Goal: Find specific page/section: Find specific page/section

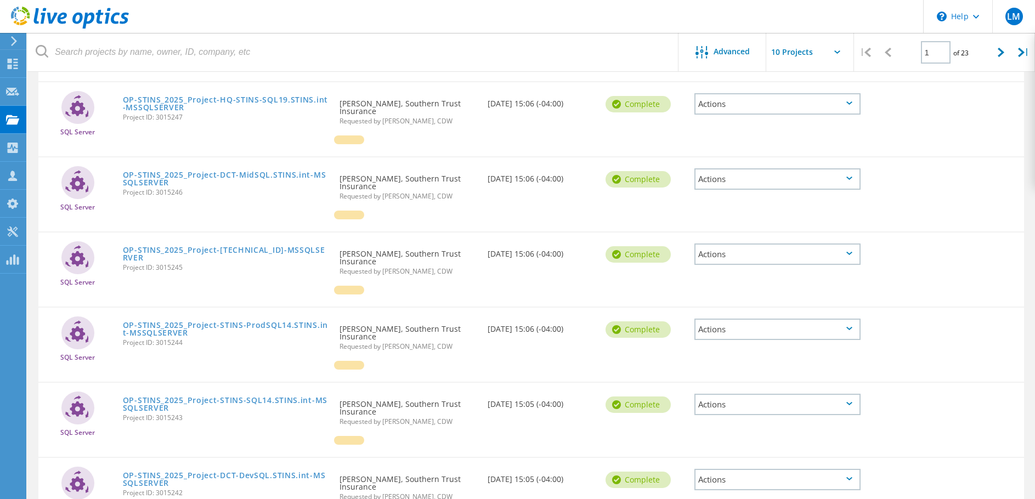
scroll to position [59, 0]
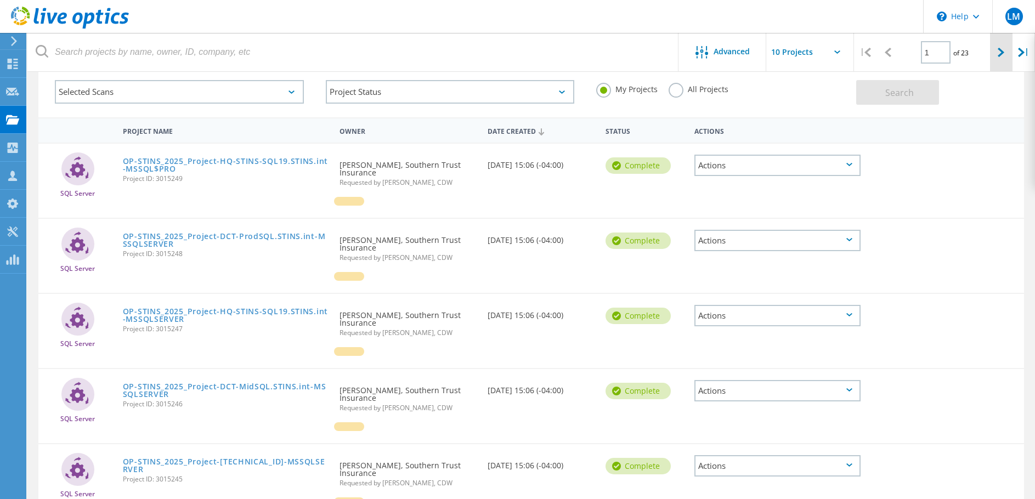
click at [1009, 50] on div at bounding box center [1001, 52] width 22 height 39
type input "2"
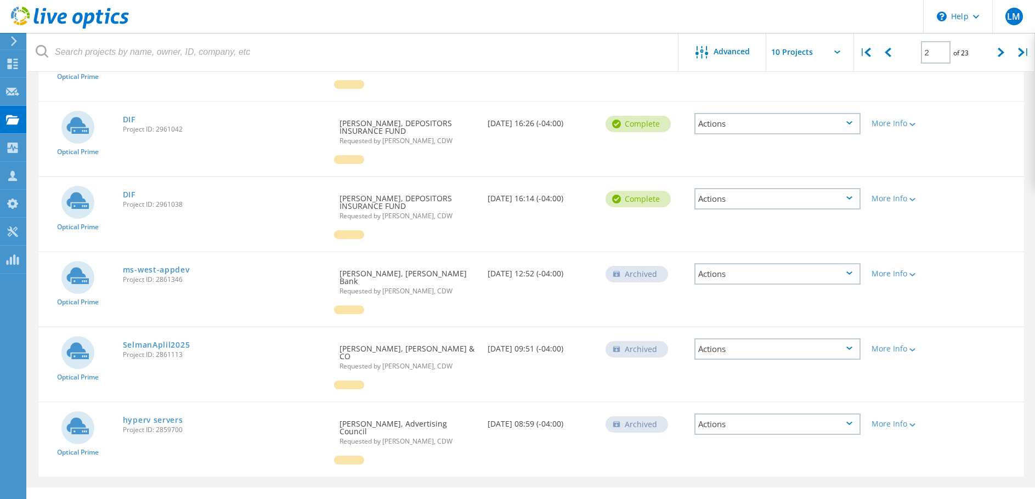
scroll to position [457, 0]
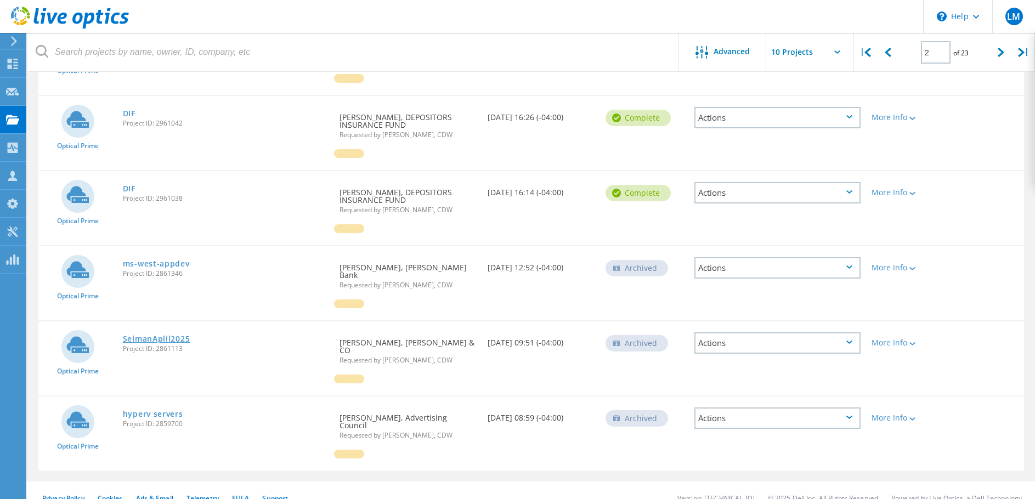
click at [146, 335] on link "SelmanAplil2025" at bounding box center [156, 339] width 67 height 8
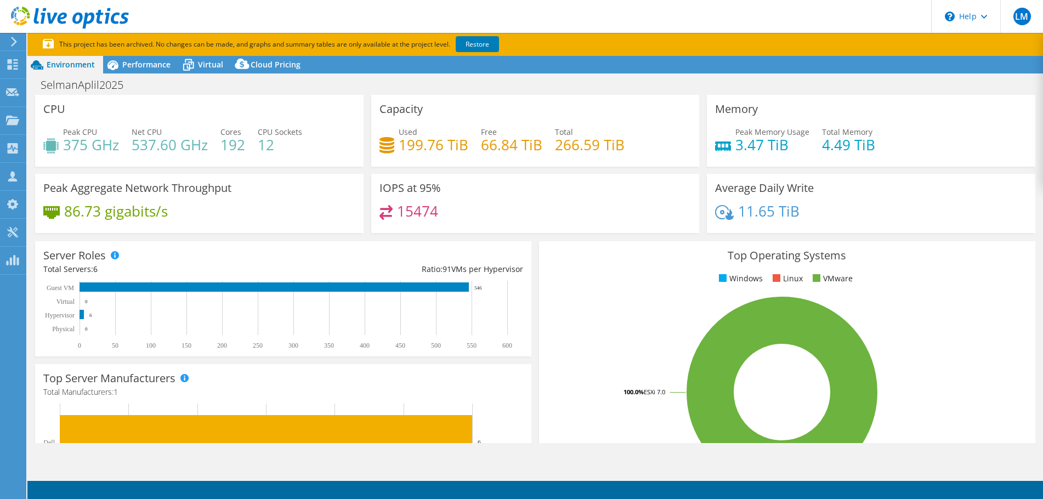
select select "USD"
